Goal: Transaction & Acquisition: Subscribe to service/newsletter

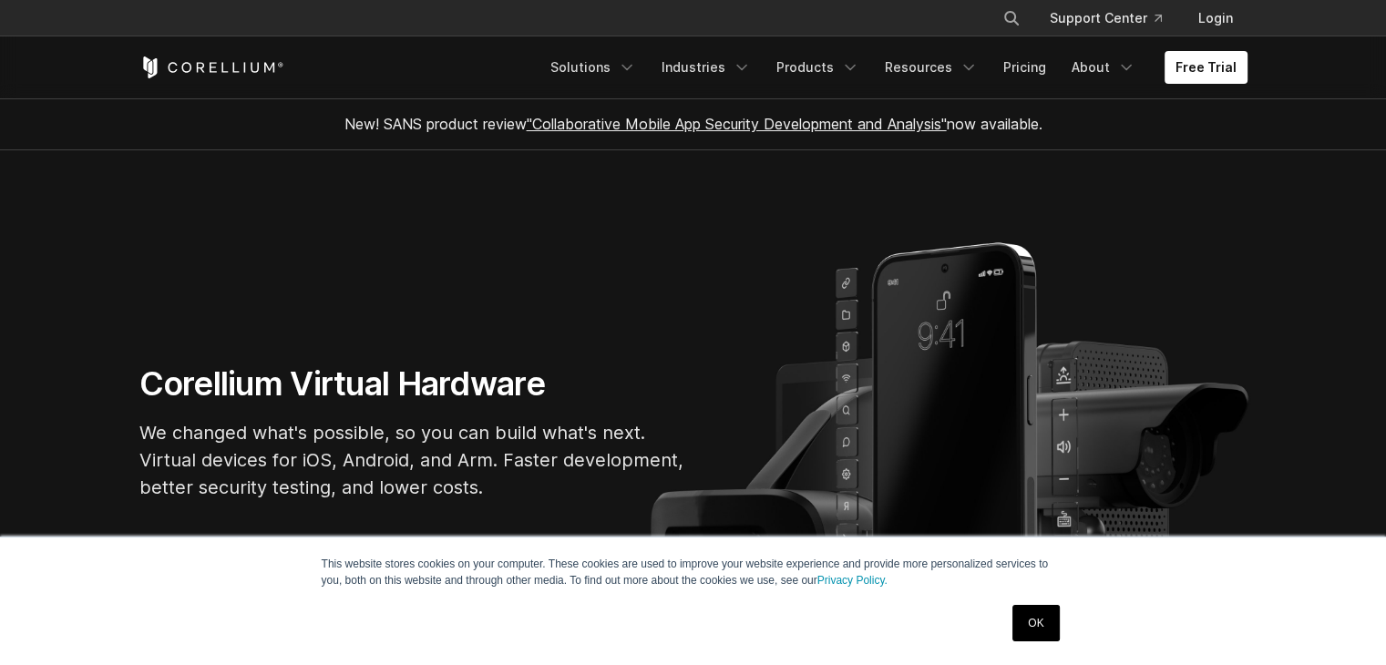
click at [1054, 624] on link "OK" at bounding box center [1036, 623] width 46 height 36
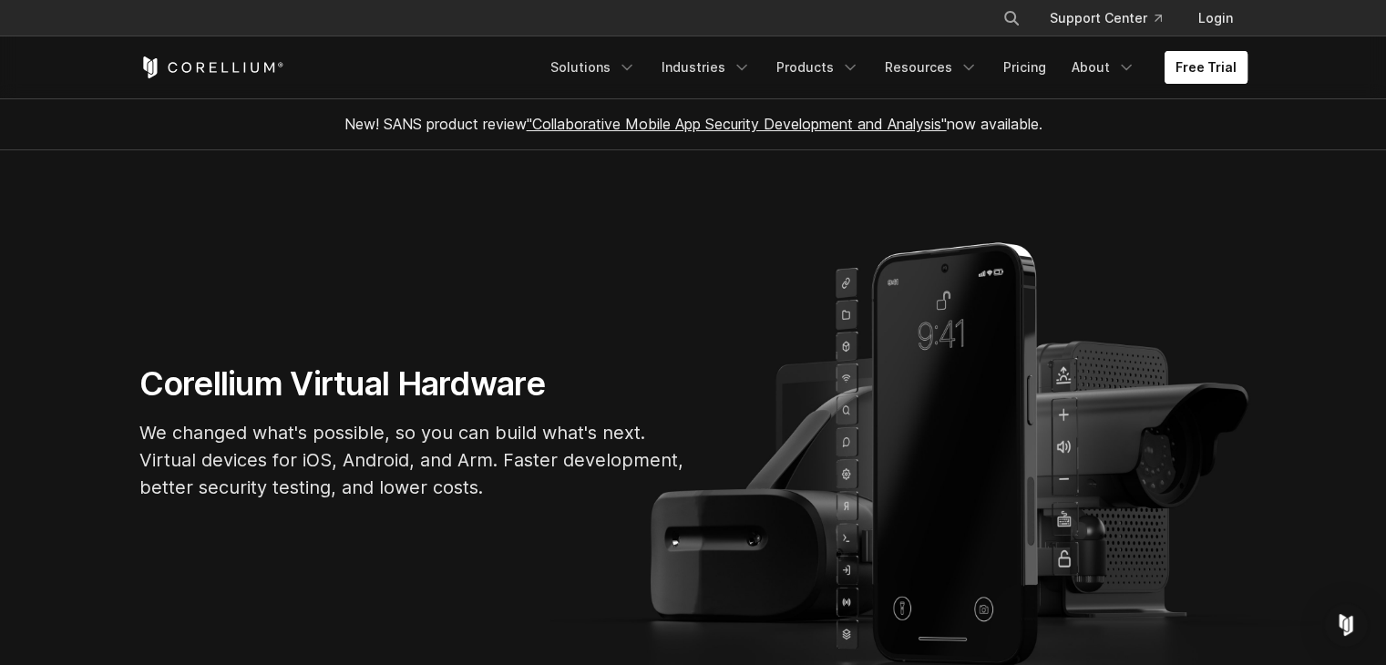
click at [1203, 77] on link "Free Trial" at bounding box center [1206, 67] width 83 height 33
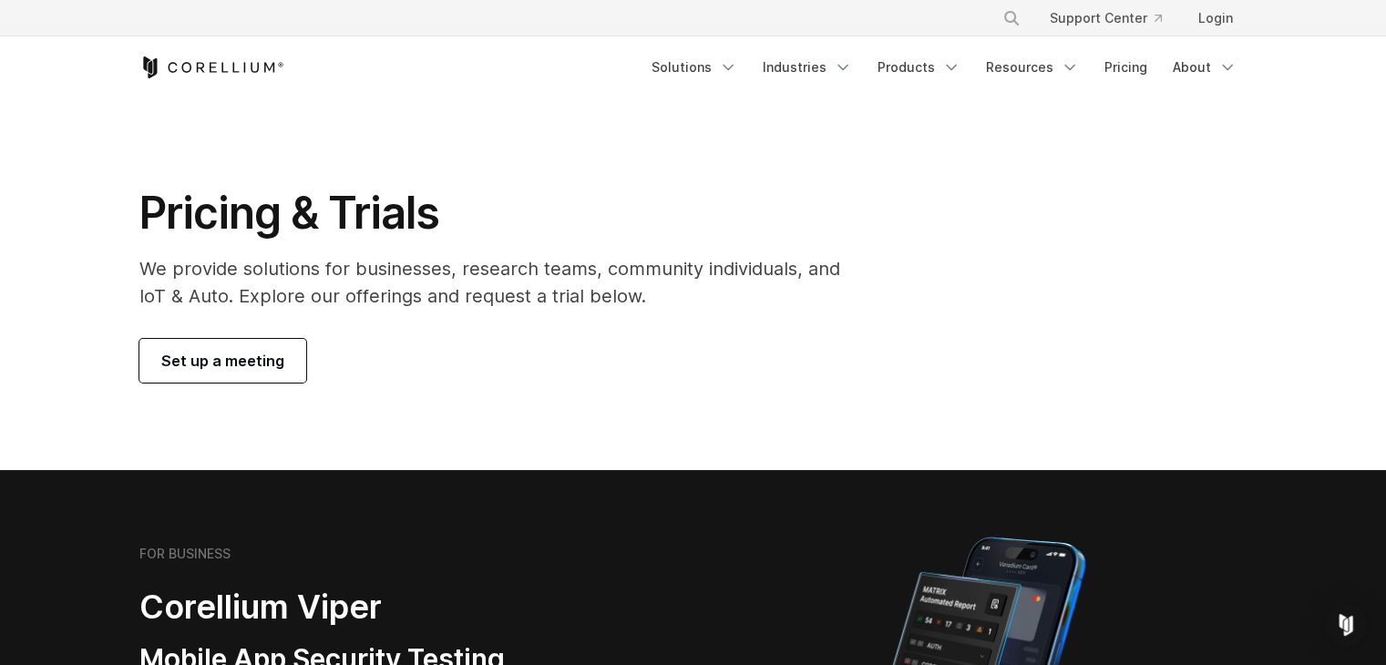
click at [230, 333] on div "Pricing & Trials We provide solutions for businesses, research teams, community…" at bounding box center [502, 284] width 763 height 197
click at [229, 368] on span "Set up a meeting" at bounding box center [222, 361] width 123 height 22
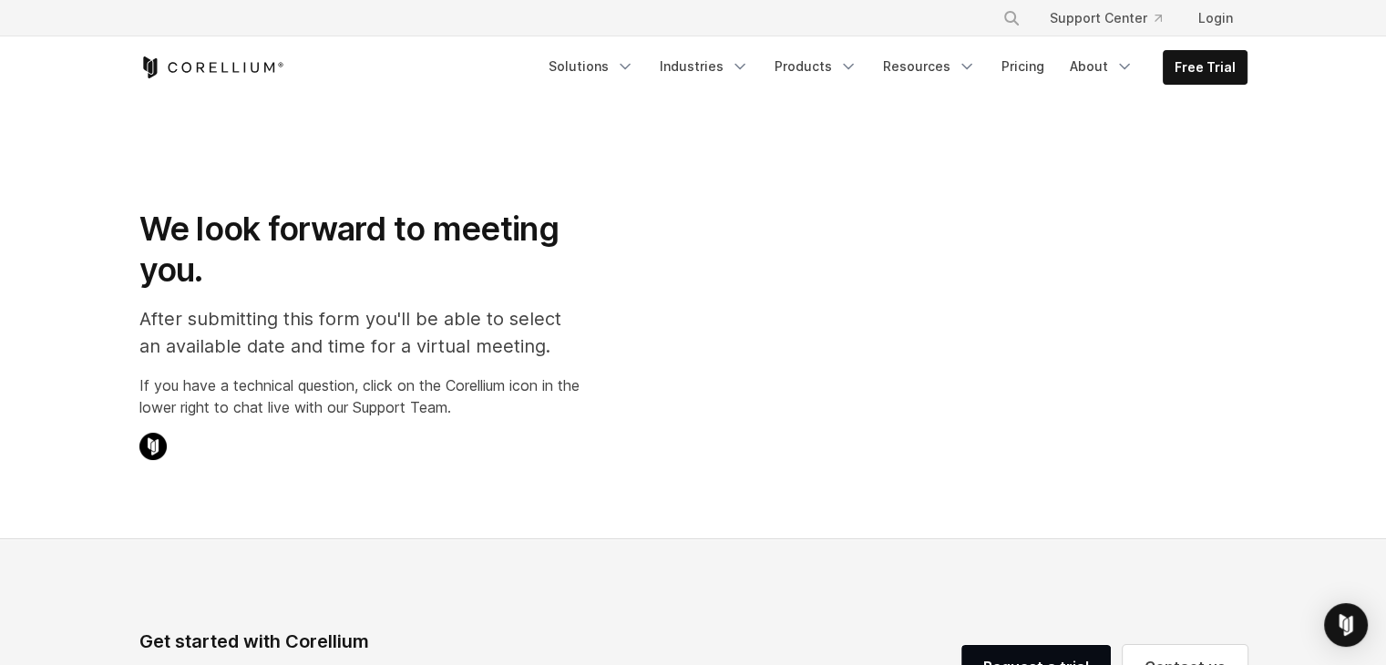
select select "**"
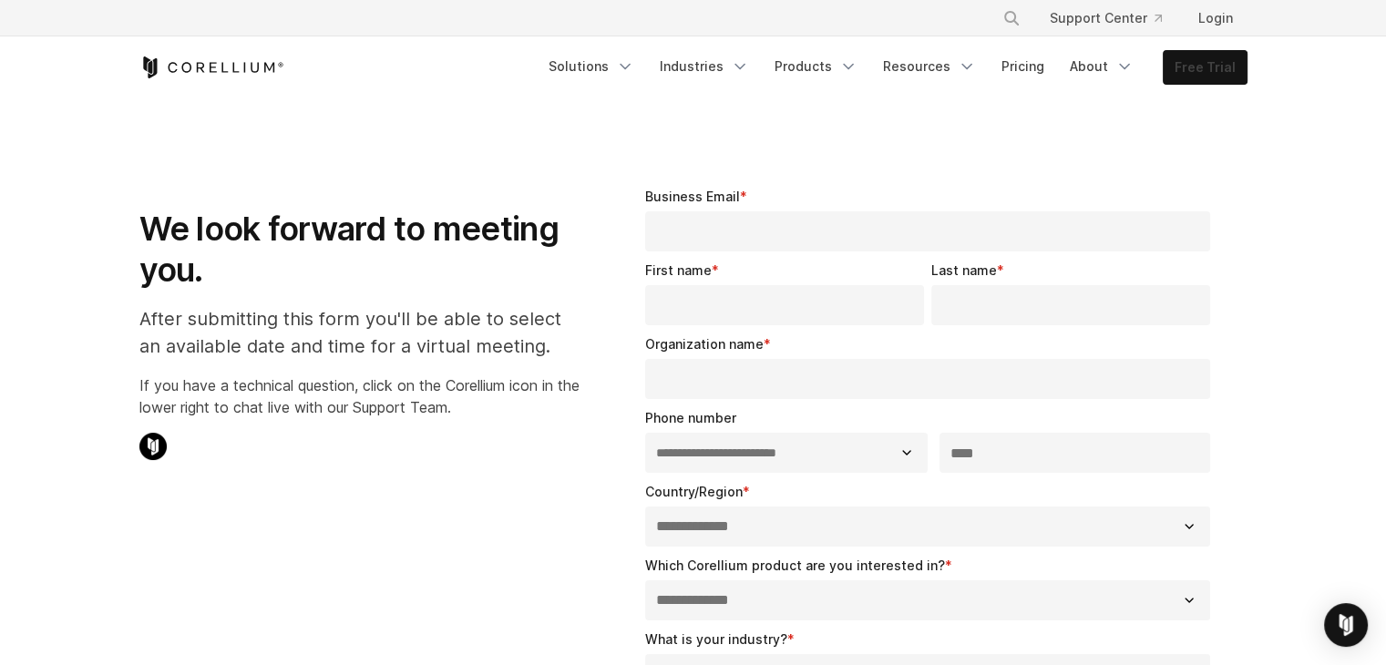
click at [1192, 81] on link "Free Trial" at bounding box center [1205, 67] width 83 height 33
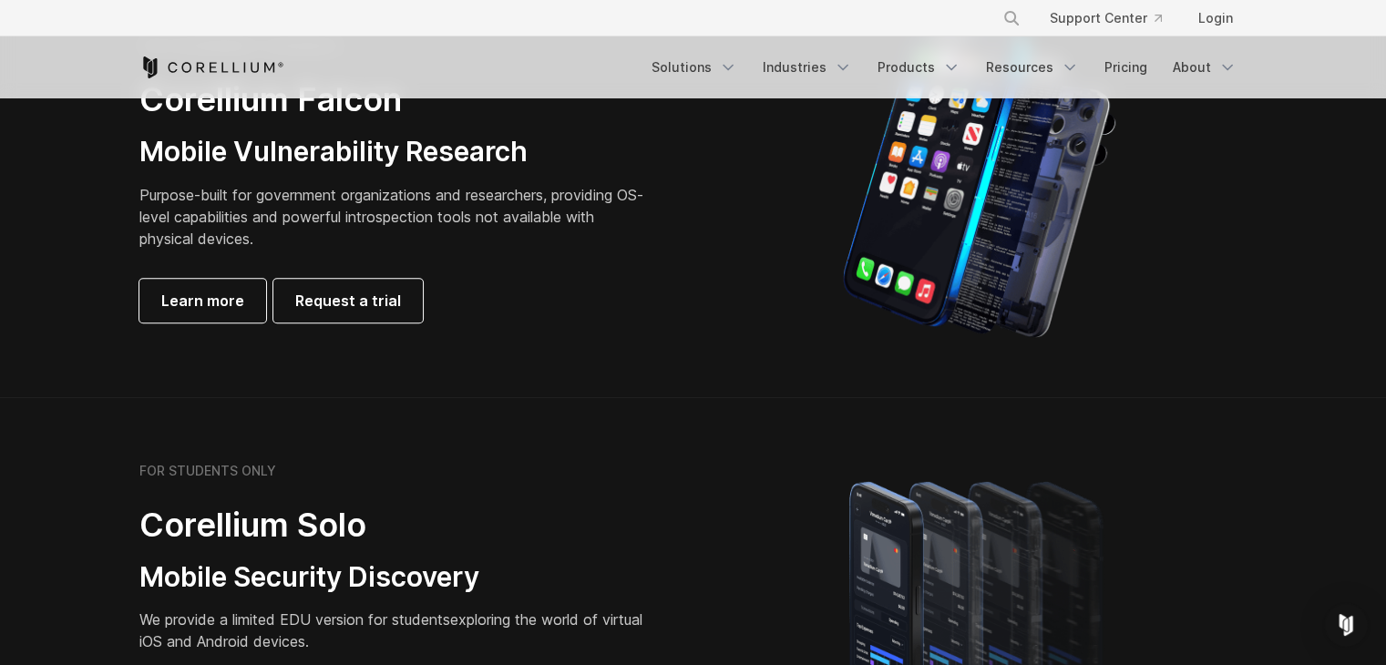
scroll to position [1002, 0]
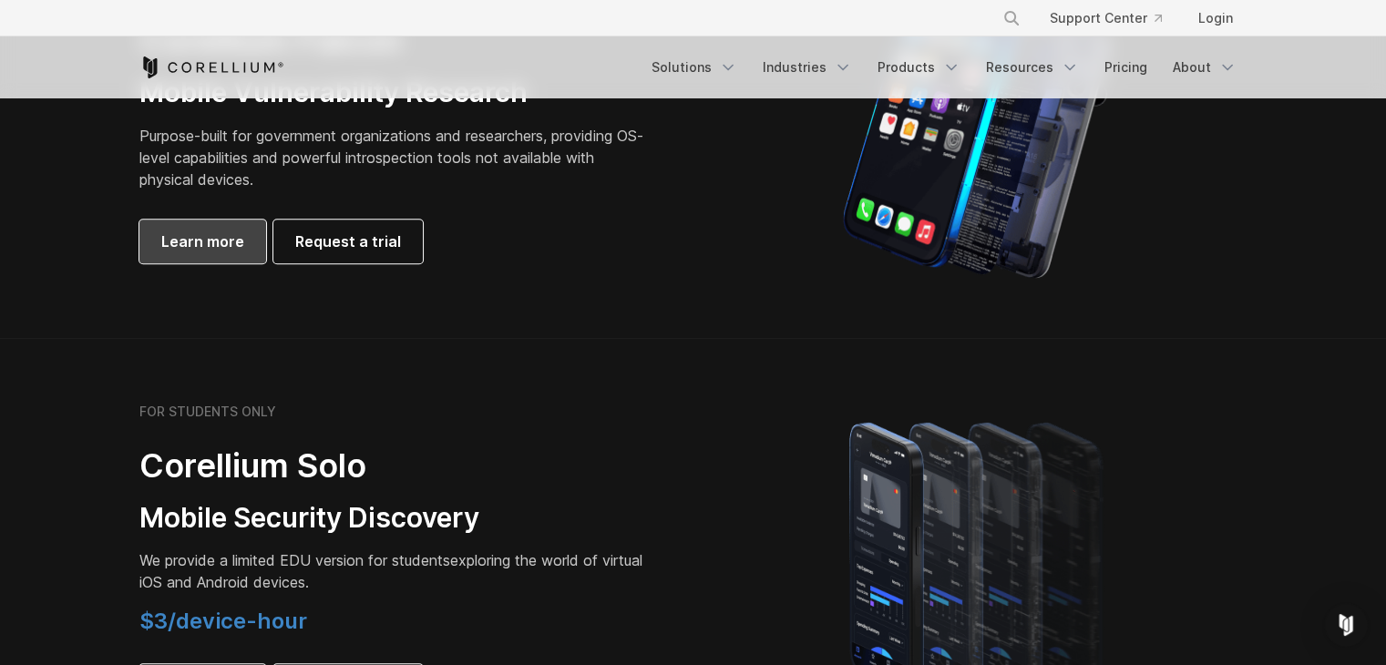
click at [211, 235] on span "Learn more" at bounding box center [202, 242] width 83 height 22
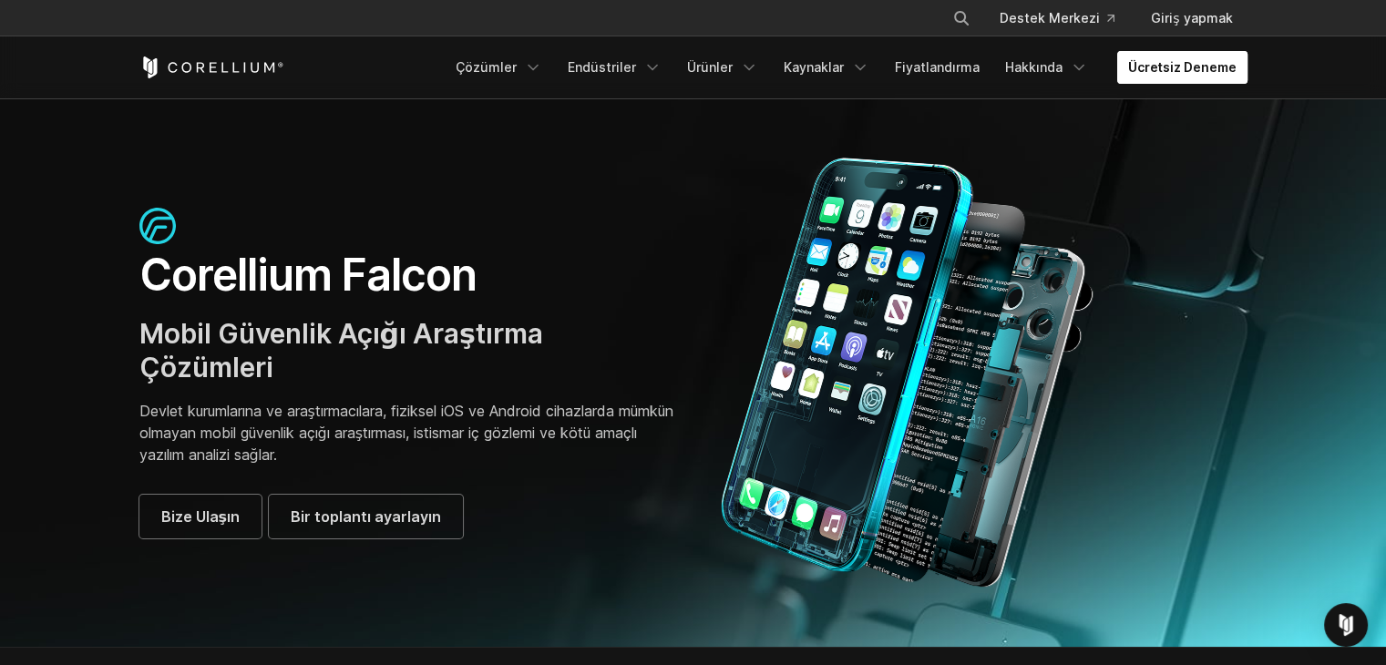
click at [1161, 77] on link "Ücretsiz Deneme" at bounding box center [1182, 67] width 130 height 33
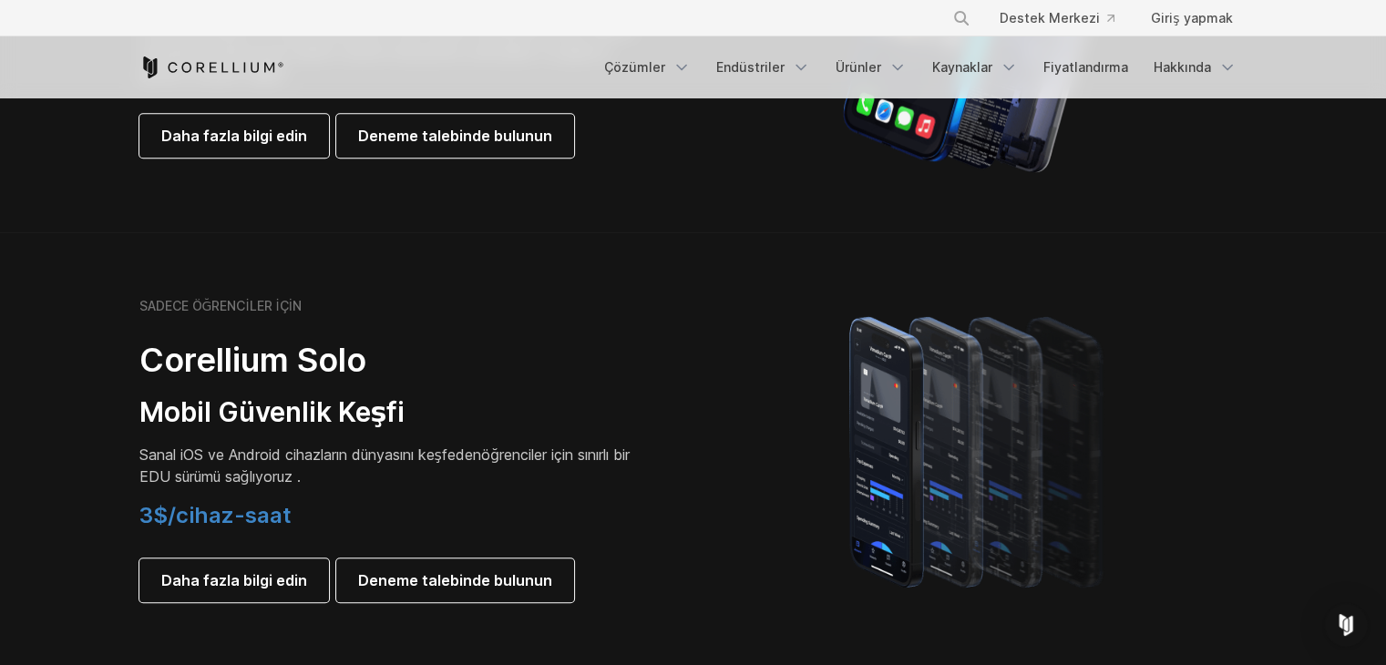
scroll to position [911, 0]
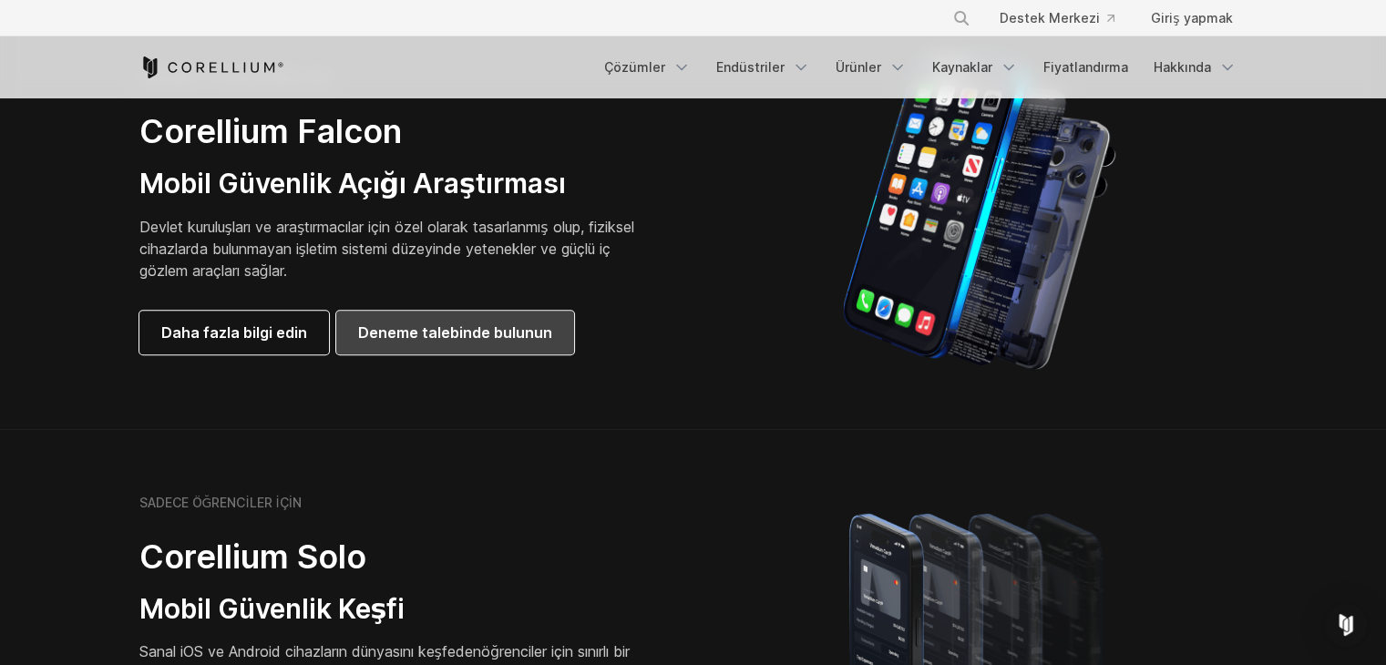
click at [436, 318] on link "Deneme talebinde bulunun" at bounding box center [455, 333] width 238 height 44
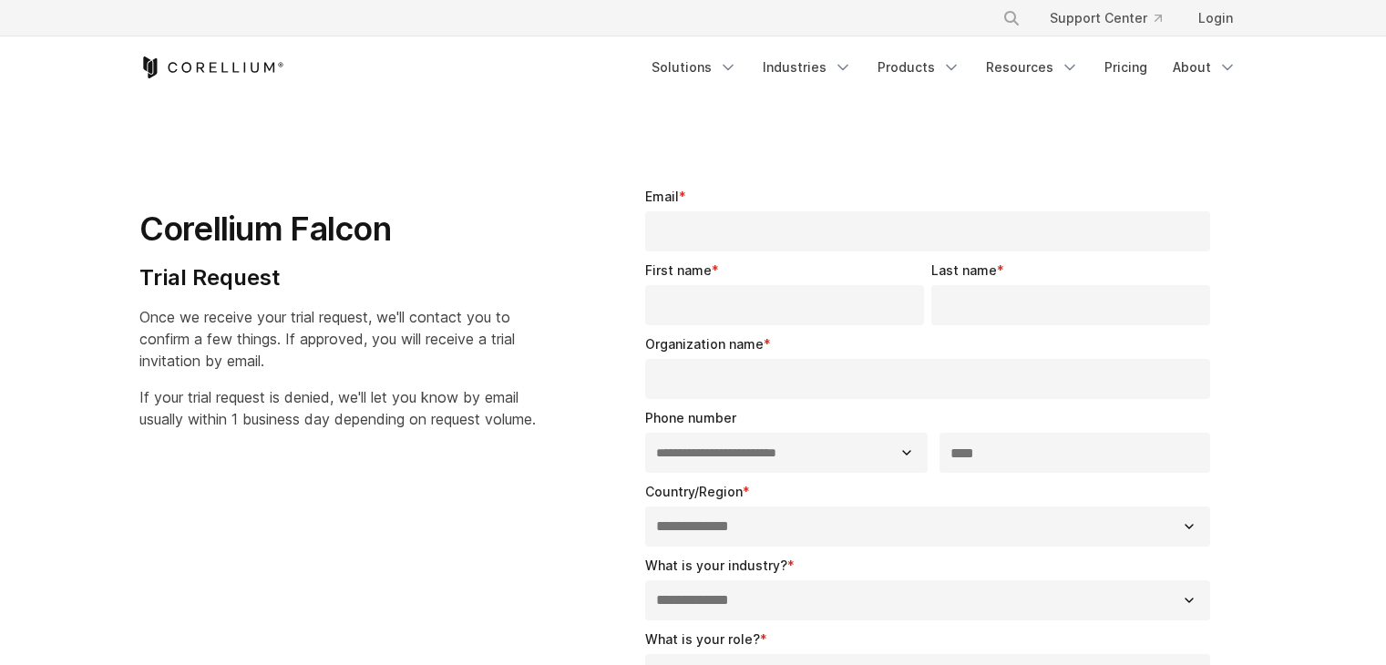
select select "**"
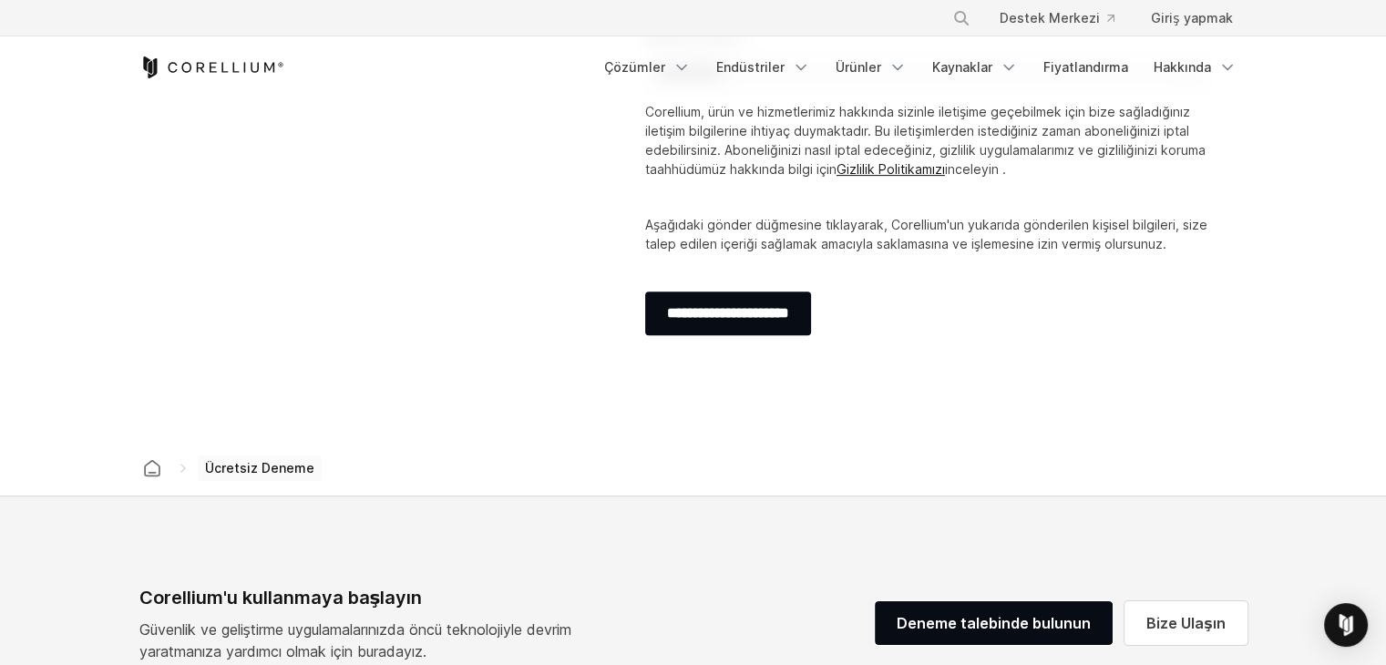
scroll to position [587, 0]
